Goal: Check status: Check status

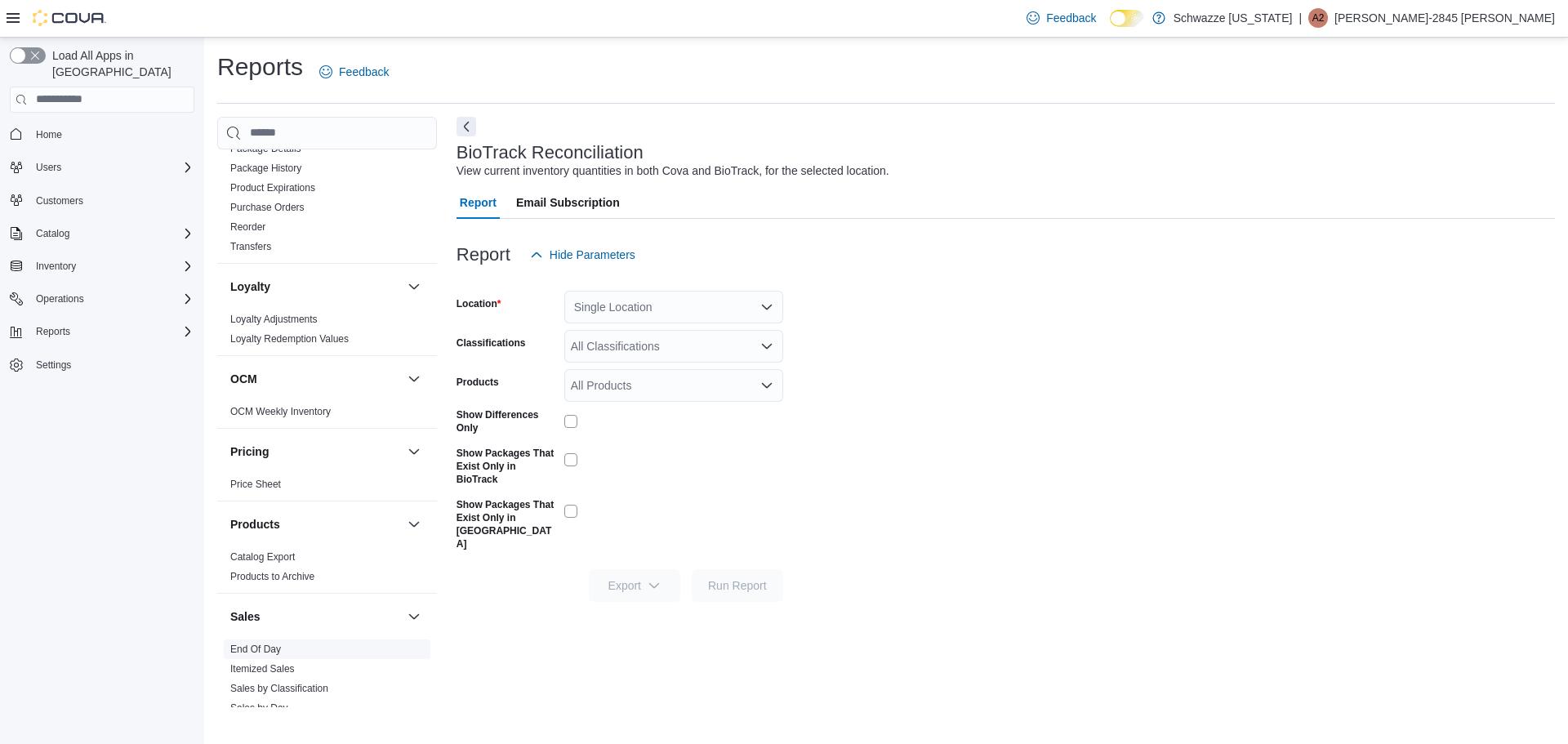
scroll to position [734, 0]
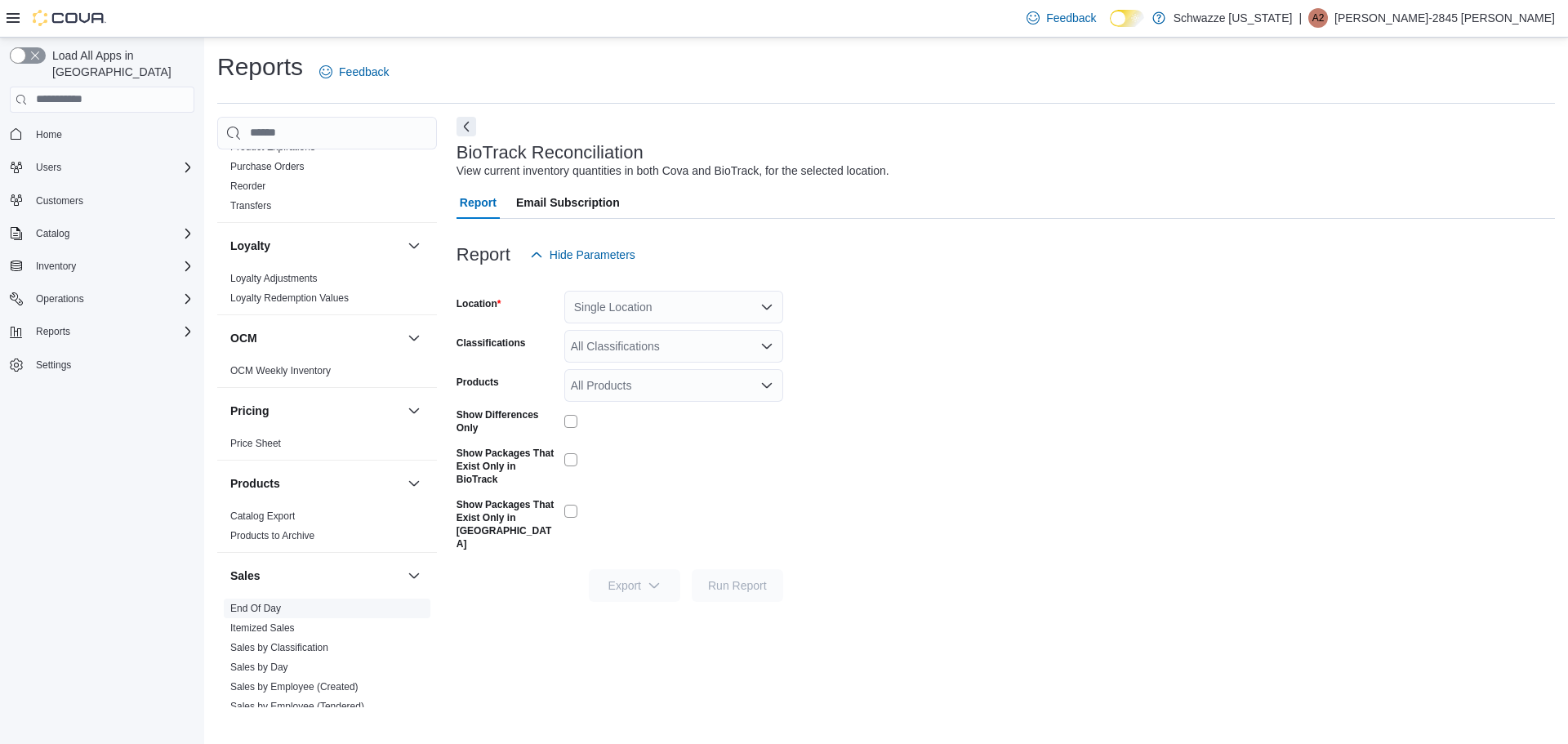
click at [258, 612] on link "End Of Day" at bounding box center [256, 608] width 51 height 12
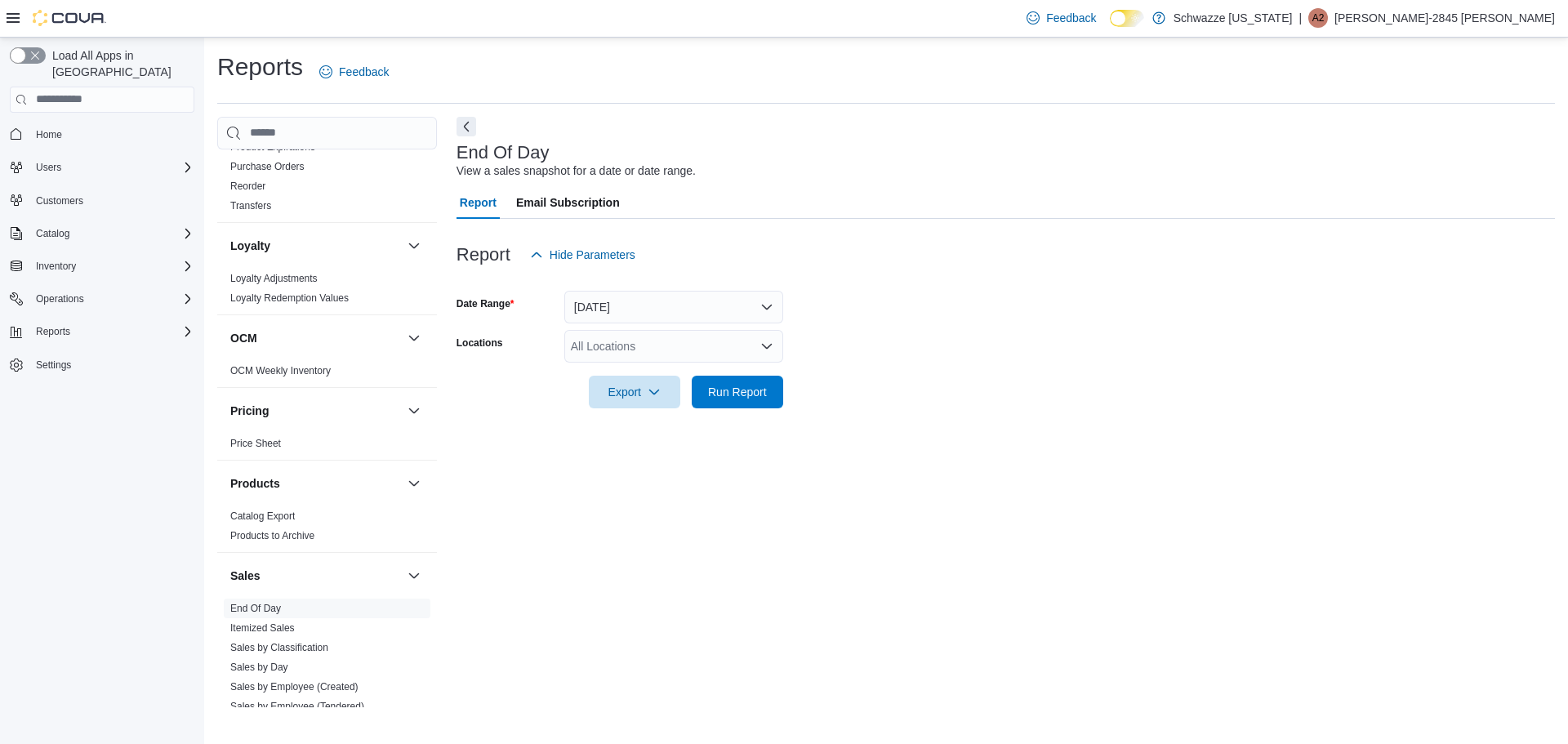
click at [672, 338] on div "All Locations" at bounding box center [673, 346] width 218 height 32
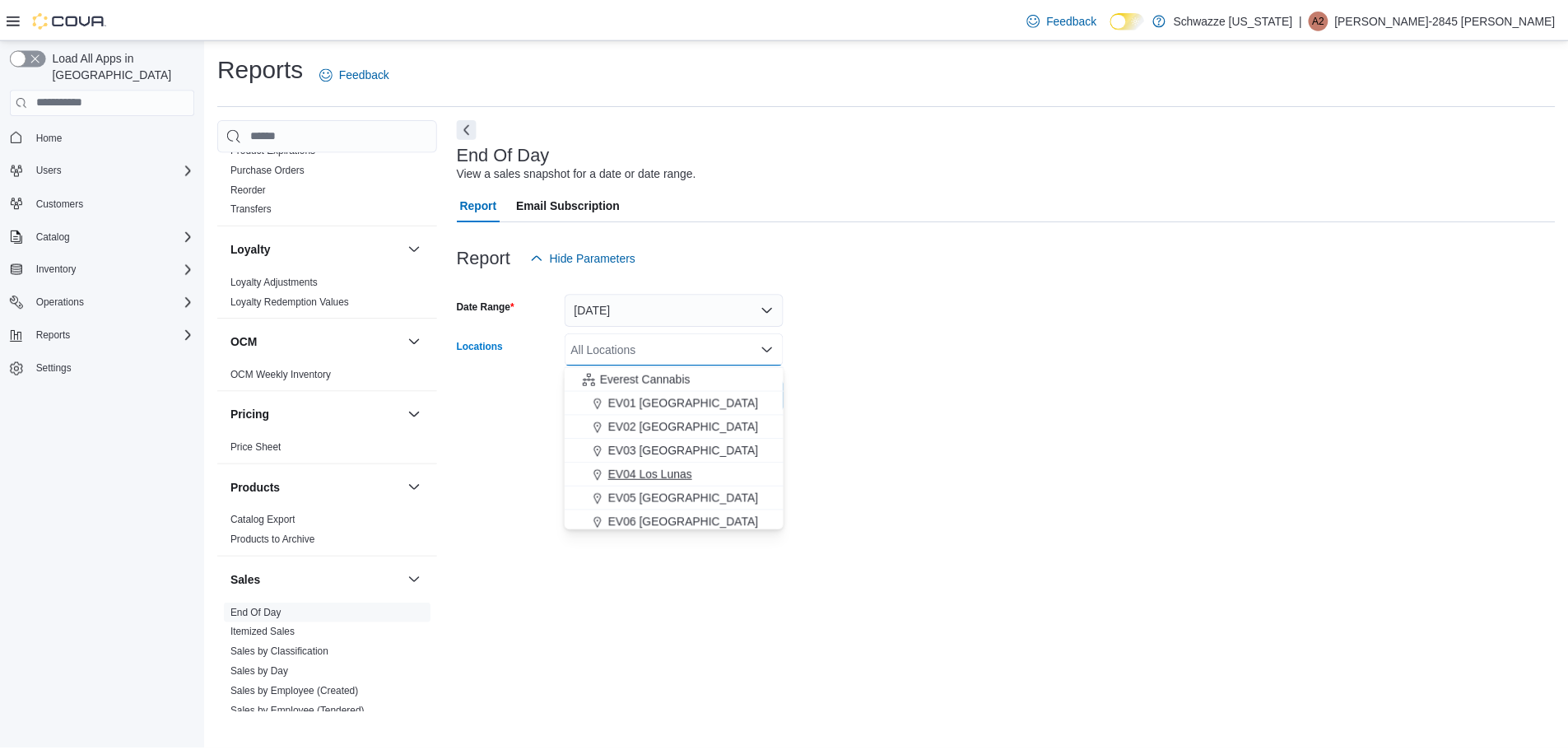
scroll to position [41, 0]
click at [678, 499] on span "EV06 [GEOGRAPHIC_DATA]" at bounding box center [687, 502] width 151 height 17
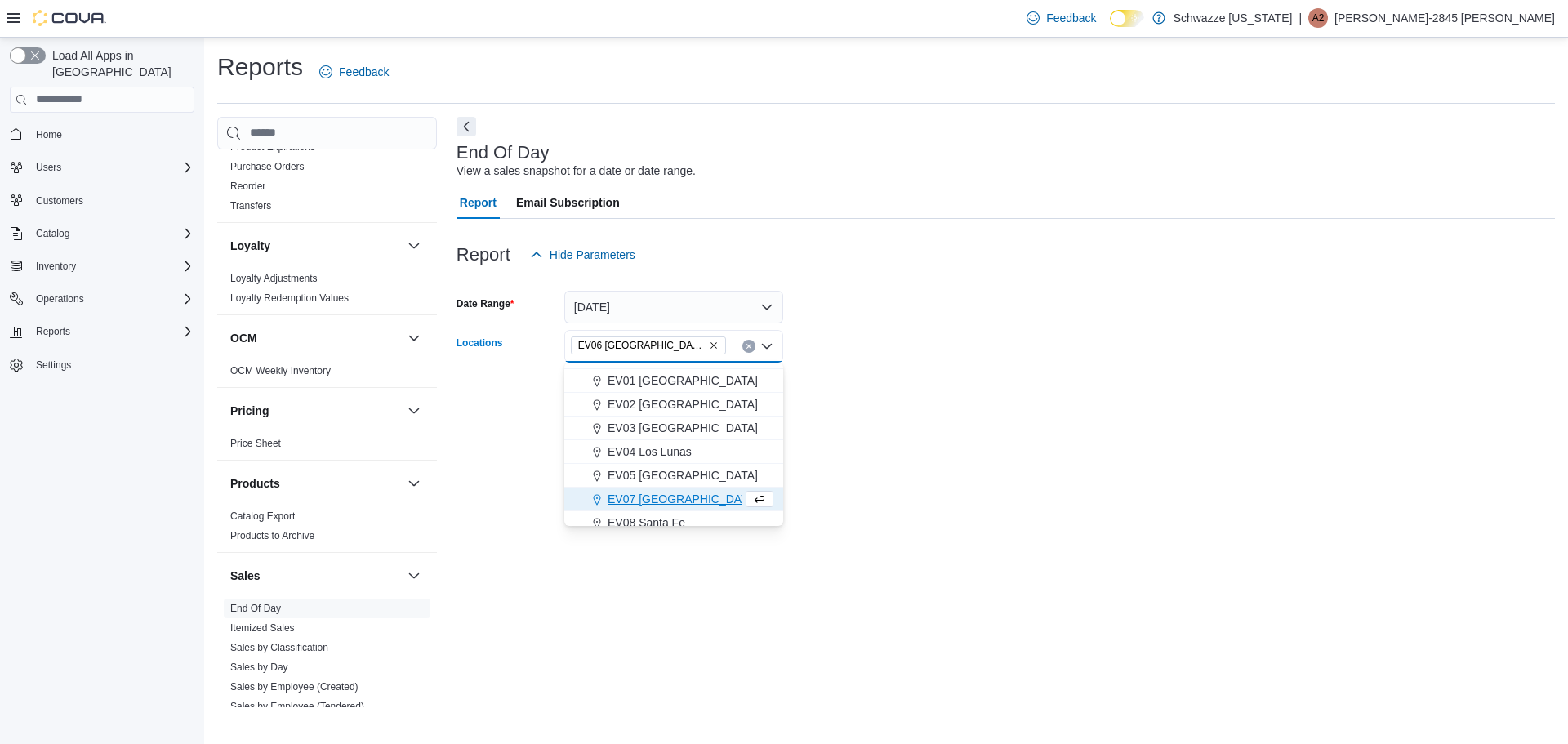
click at [908, 417] on div at bounding box center [1006, 418] width 1099 height 20
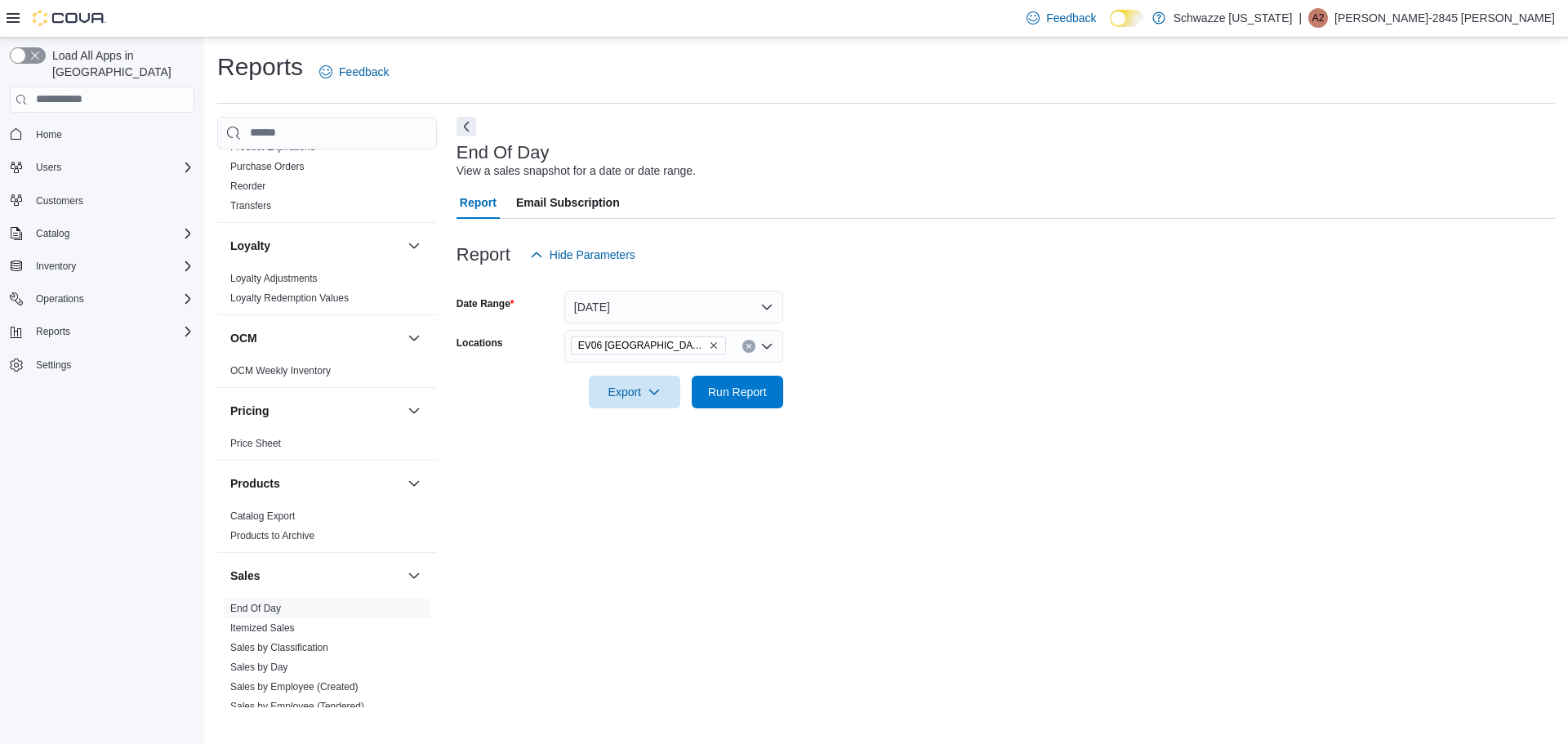
click at [568, 361] on div "EV06 [GEOGRAPHIC_DATA]" at bounding box center [673, 346] width 218 height 32
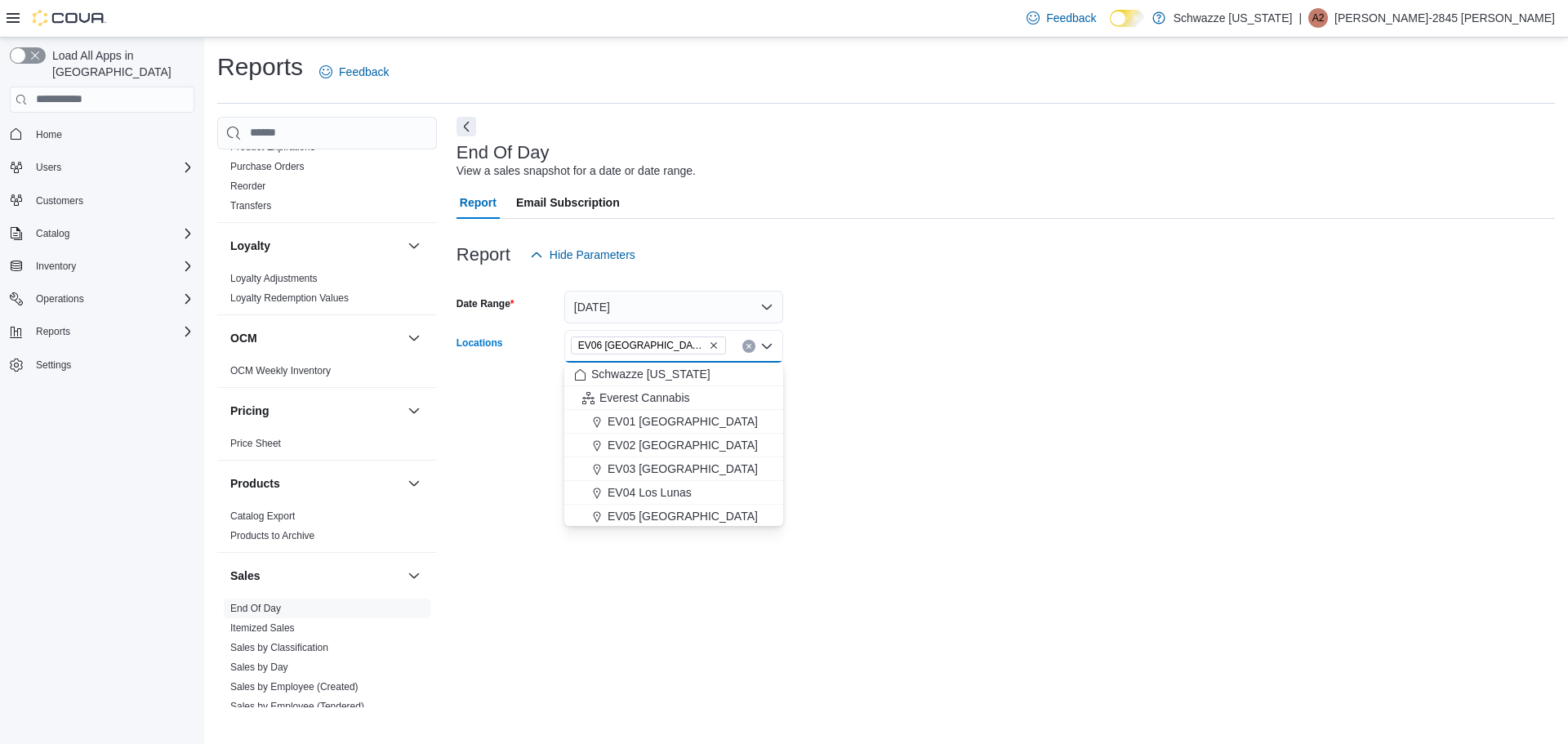
click at [995, 275] on div at bounding box center [1006, 281] width 1099 height 20
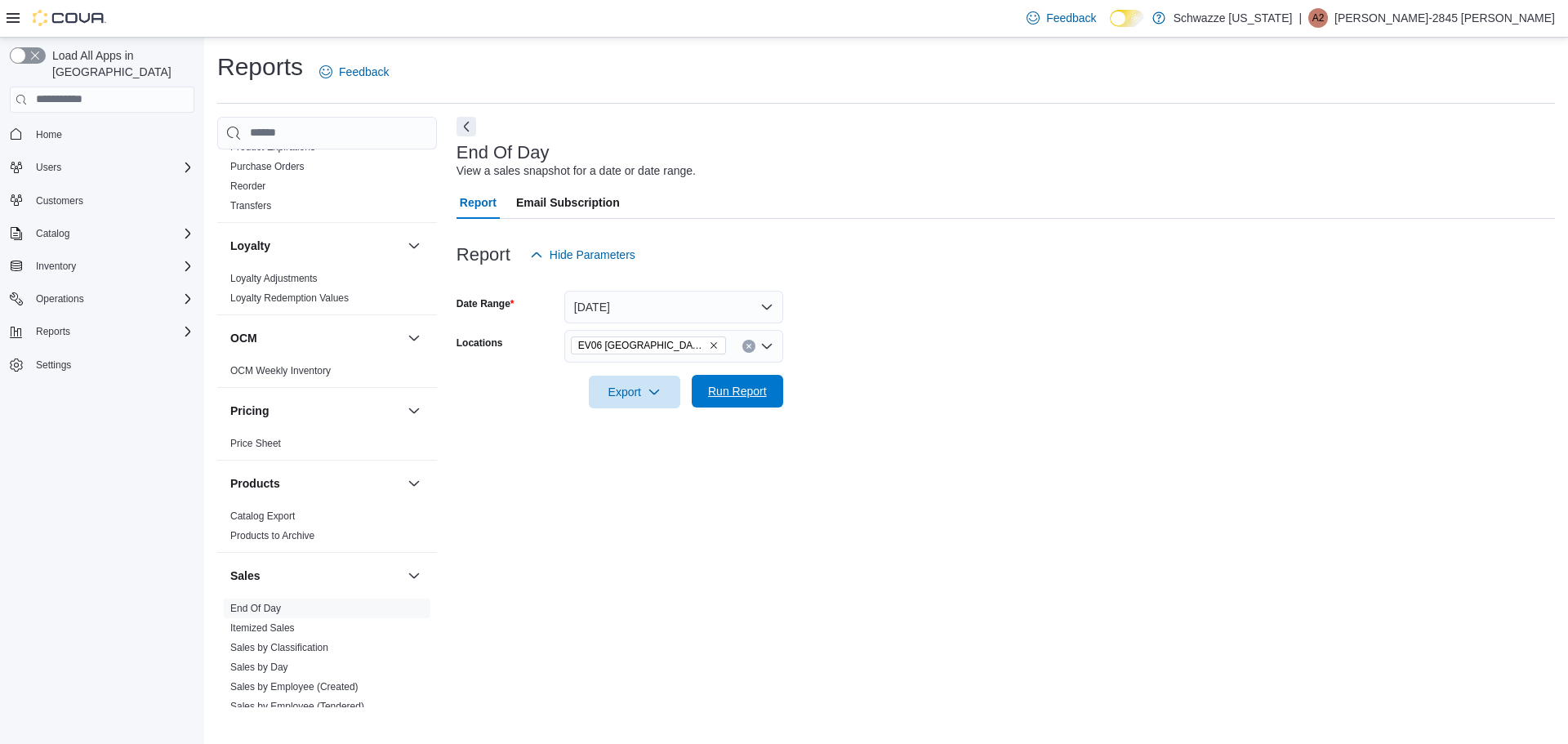
click at [776, 390] on button "Run Report" at bounding box center [736, 391] width 91 height 32
